Goal: Task Accomplishment & Management: Manage account settings

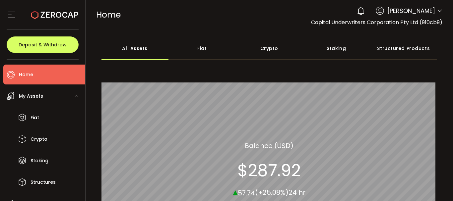
click at [263, 50] on div "Crypto" at bounding box center [269, 48] width 67 height 23
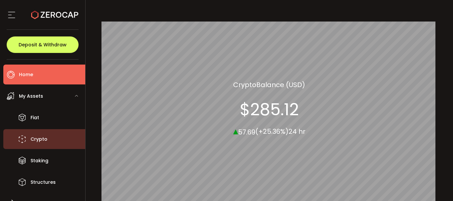
scroll to position [59, 0]
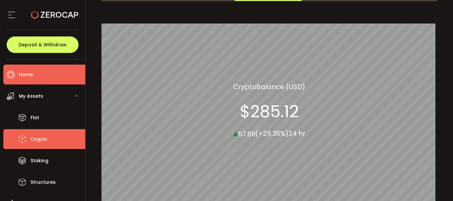
click at [41, 140] on span "Crypto" at bounding box center [38, 140] width 17 height 10
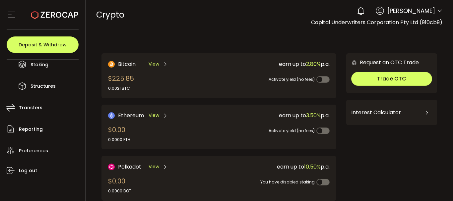
scroll to position [96, 0]
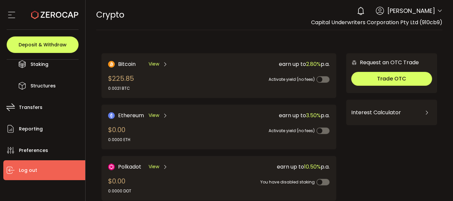
click at [28, 166] on span "Log out" at bounding box center [28, 171] width 18 height 10
